Goal: Information Seeking & Learning: Check status

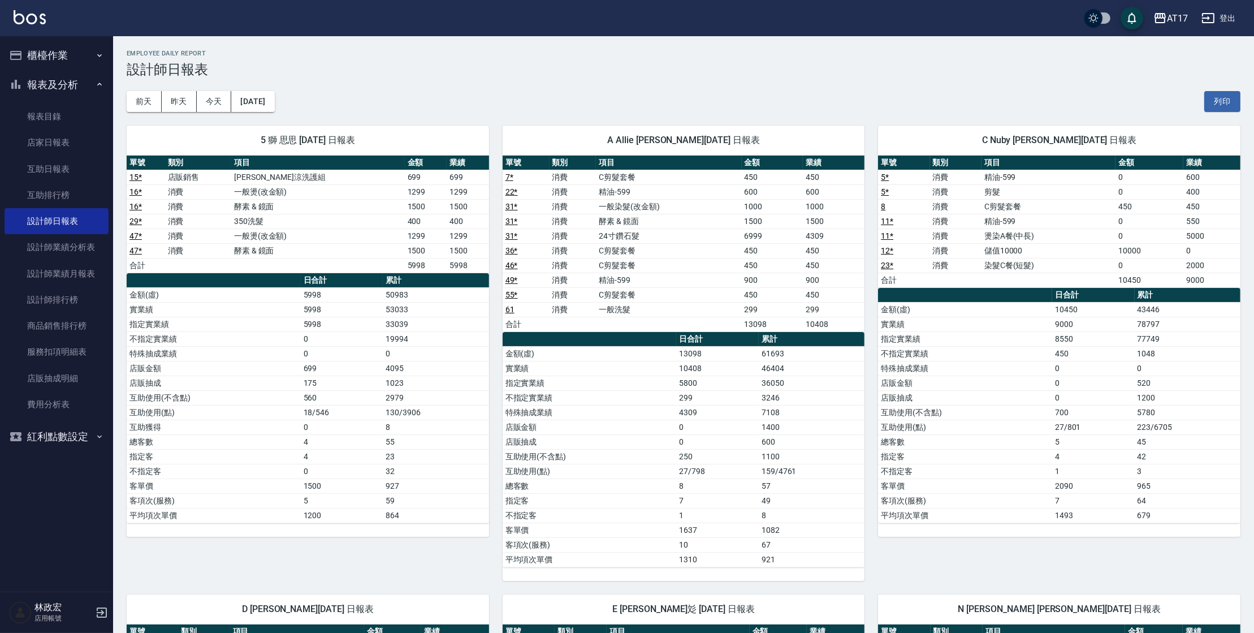
click at [83, 439] on button "紅利點數設定" at bounding box center [57, 436] width 104 height 29
click at [68, 54] on button "櫃檯作業" at bounding box center [57, 55] width 104 height 29
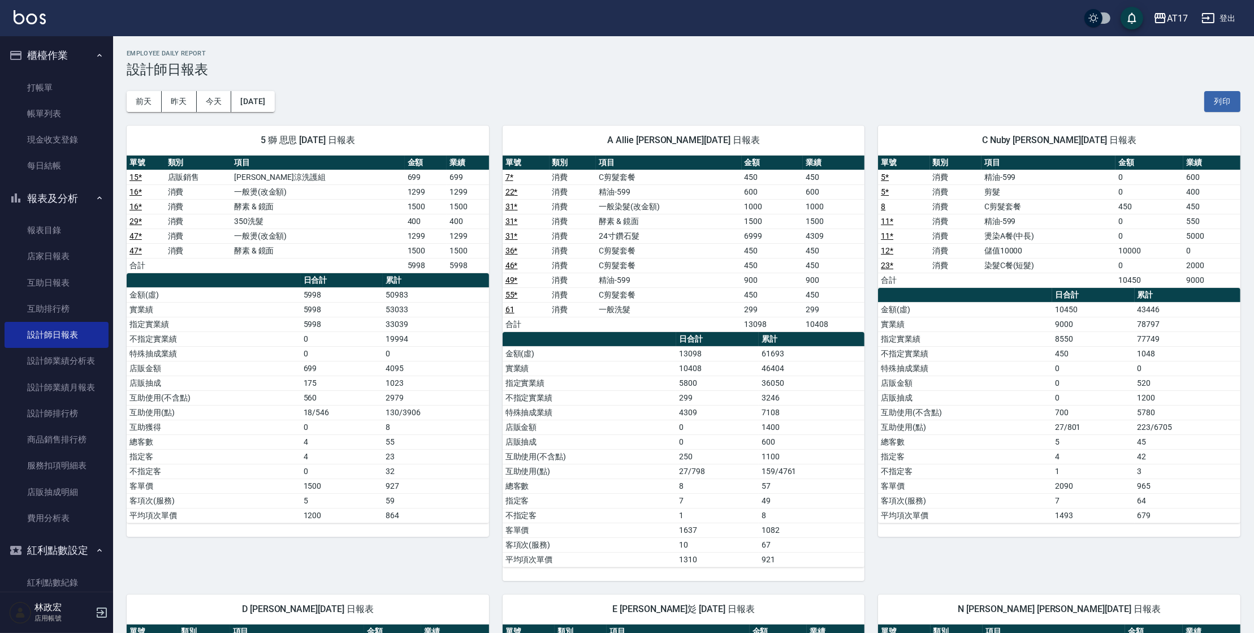
click at [68, 54] on button "櫃檯作業" at bounding box center [57, 55] width 104 height 29
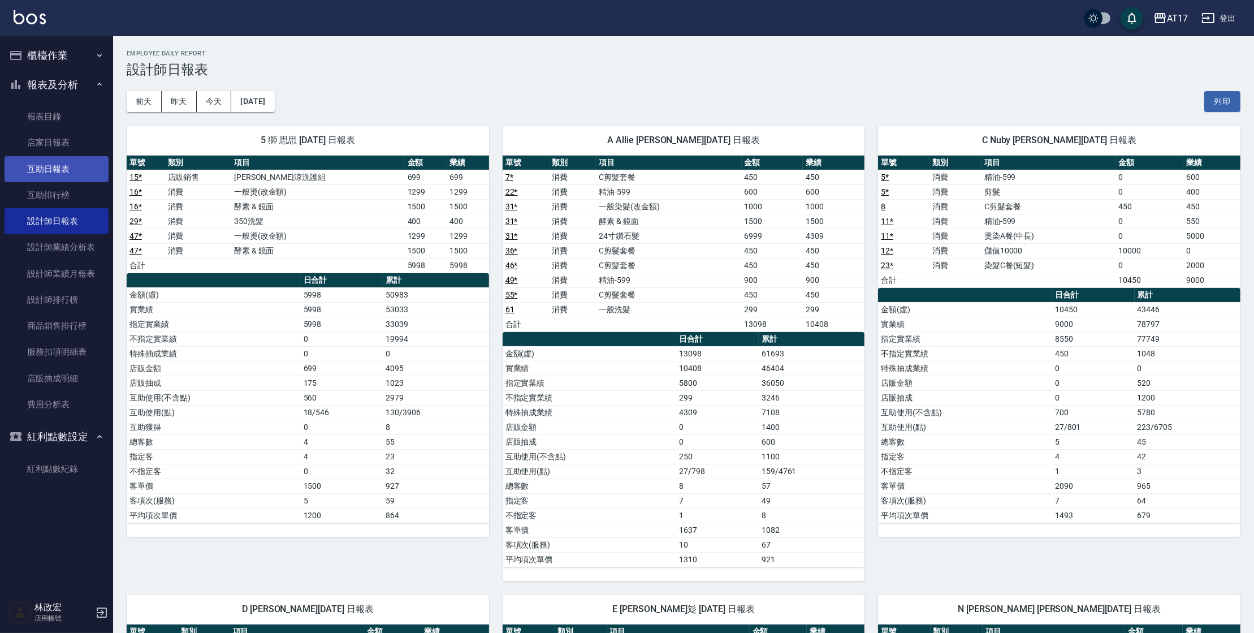
click at [46, 174] on link "互助日報表" at bounding box center [57, 169] width 104 height 26
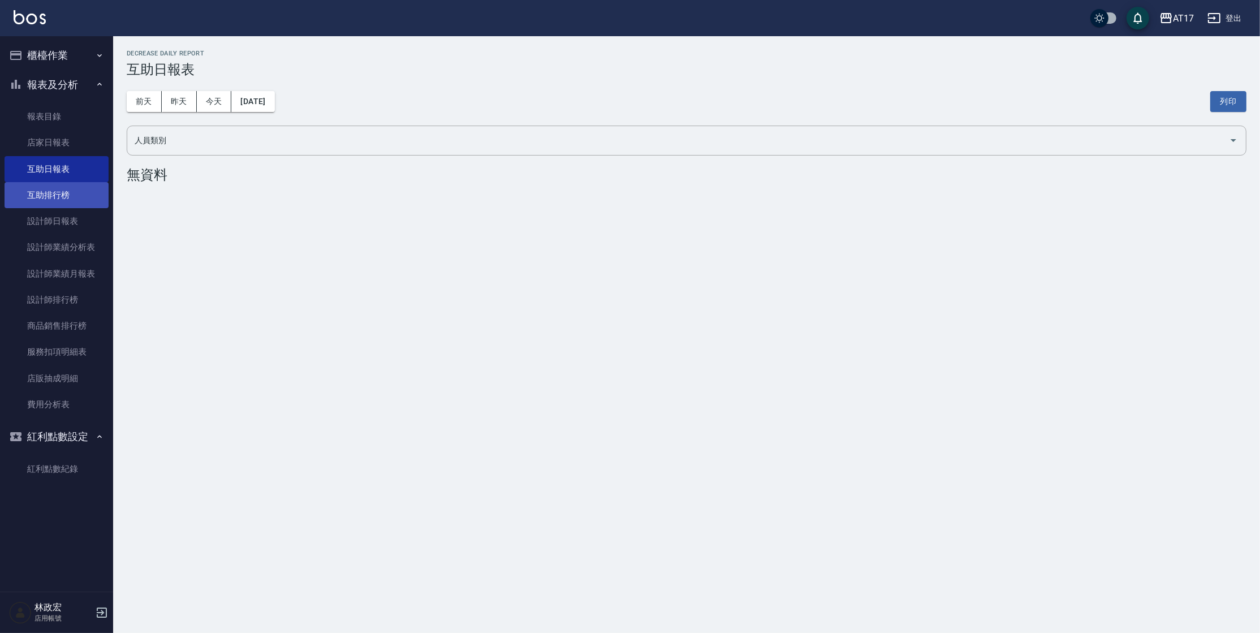
click at [92, 199] on link "互助排行榜" at bounding box center [57, 195] width 104 height 26
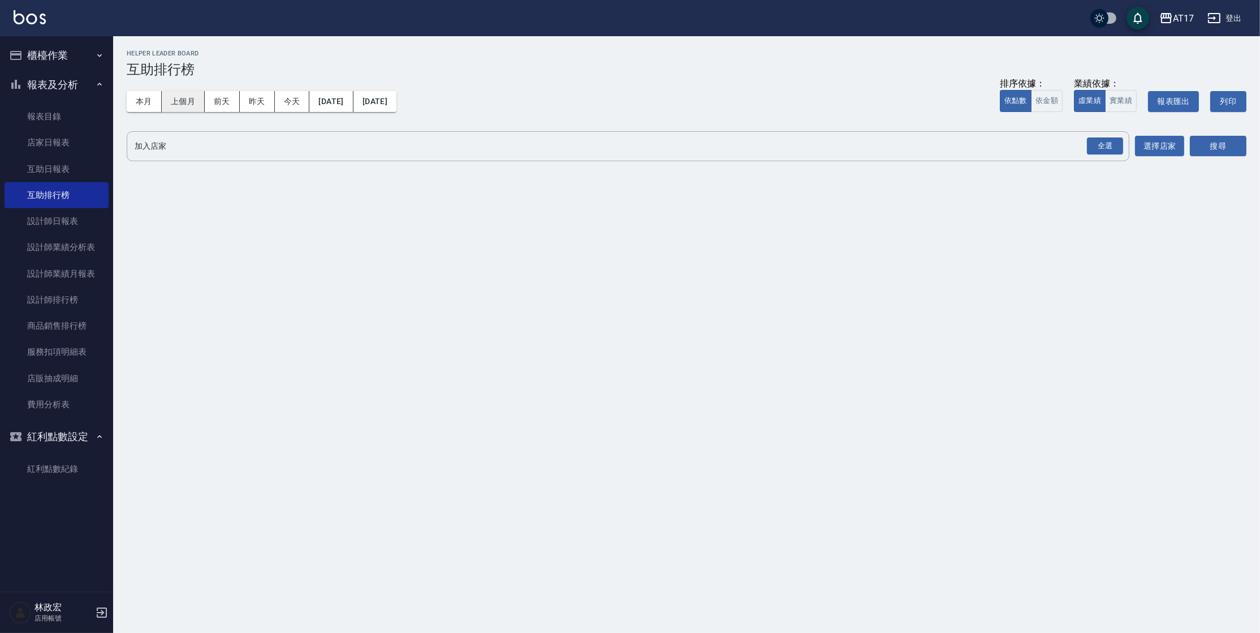
click at [196, 105] on button "上個月" at bounding box center [183, 101] width 43 height 21
click at [1108, 150] on div "全選" at bounding box center [1105, 146] width 36 height 18
click at [1212, 142] on button "搜尋" at bounding box center [1218, 146] width 57 height 21
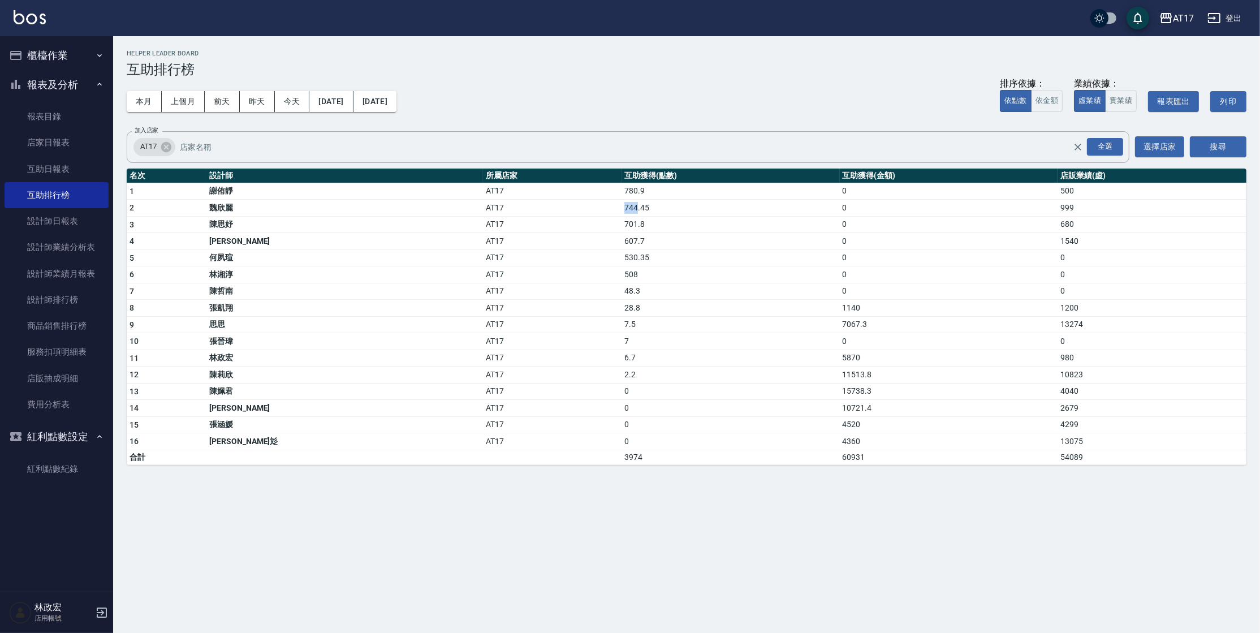
drag, startPoint x: 527, startPoint y: 208, endPoint x: 514, endPoint y: 210, distance: 13.2
click at [621, 210] on td "744.45" at bounding box center [730, 208] width 218 height 17
click at [621, 217] on td "701.8" at bounding box center [730, 224] width 218 height 17
drag, startPoint x: 547, startPoint y: 199, endPoint x: 509, endPoint y: 203, distance: 37.5
click at [509, 203] on tr "2 [PERSON_NAME]AT17 744.45 0 999" at bounding box center [687, 208] width 1120 height 17
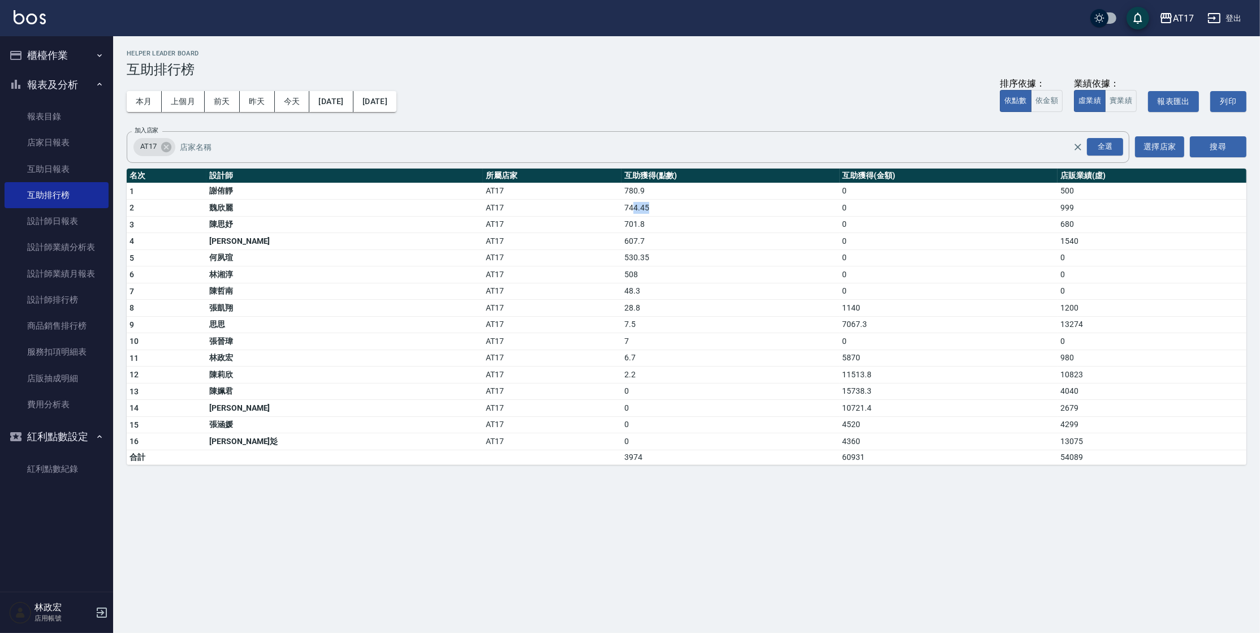
drag, startPoint x: 524, startPoint y: 204, endPoint x: 555, endPoint y: 213, distance: 32.9
click at [621, 213] on td "744.45" at bounding box center [730, 208] width 218 height 17
click at [46, 83] on button "報表及分析" at bounding box center [57, 84] width 104 height 29
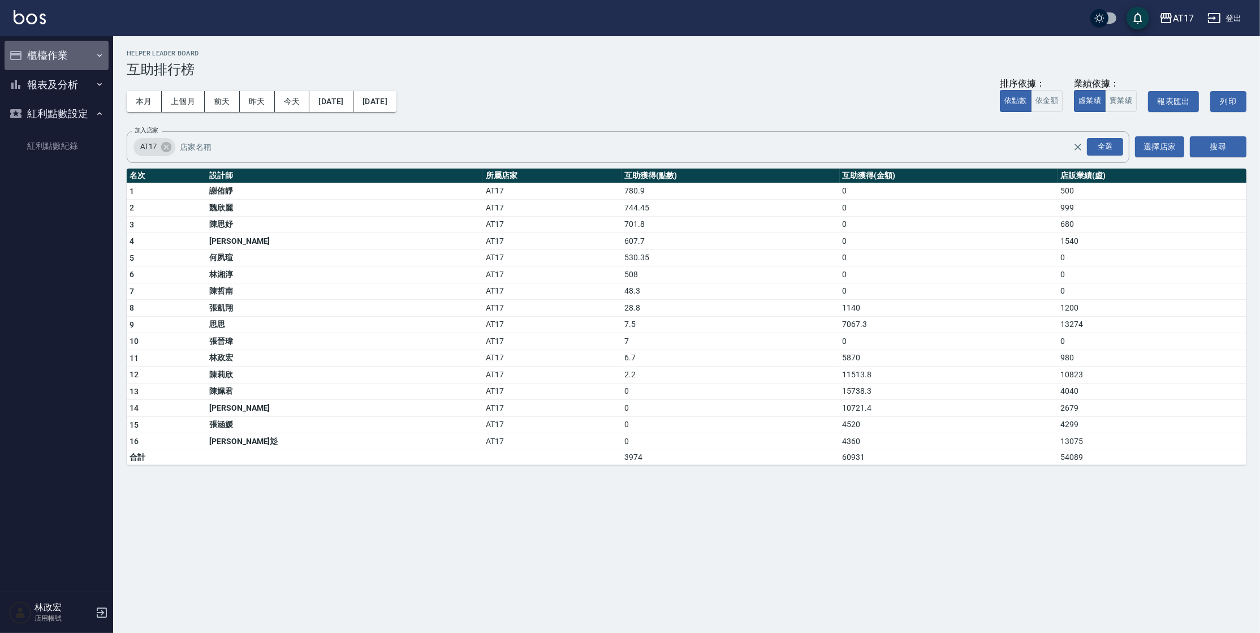
click at [60, 64] on button "櫃檯作業" at bounding box center [57, 55] width 104 height 29
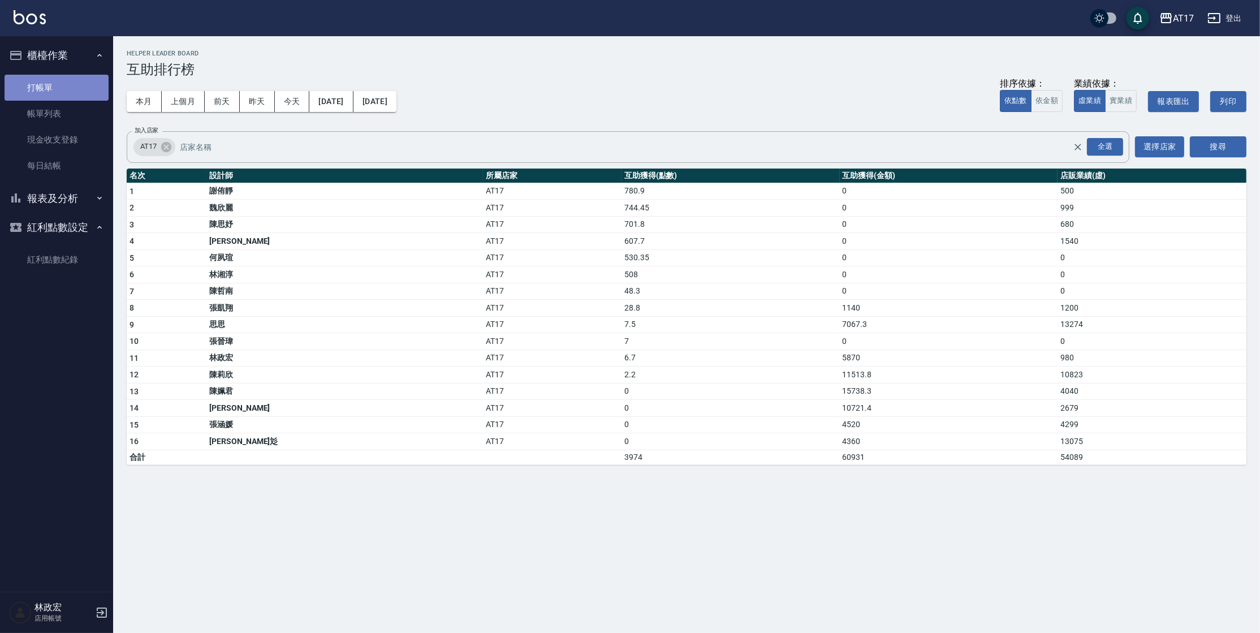
click at [67, 81] on link "打帳單" at bounding box center [57, 88] width 104 height 26
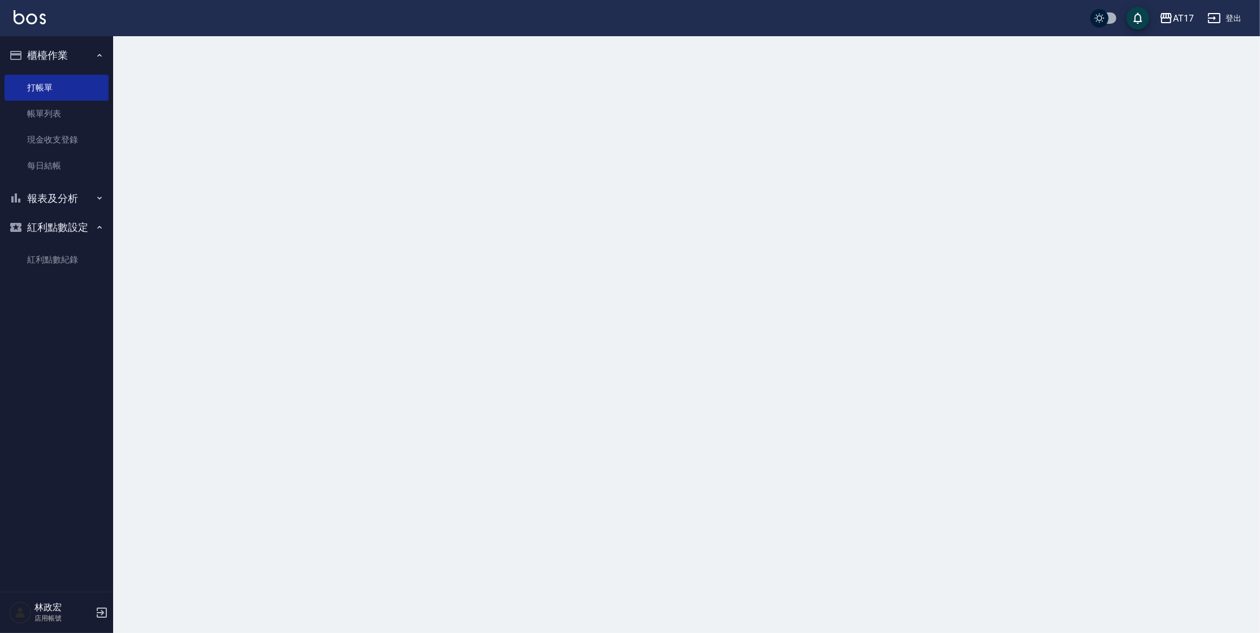
click at [76, 62] on button "櫃檯作業" at bounding box center [57, 55] width 104 height 29
